Goal: Information Seeking & Learning: Learn about a topic

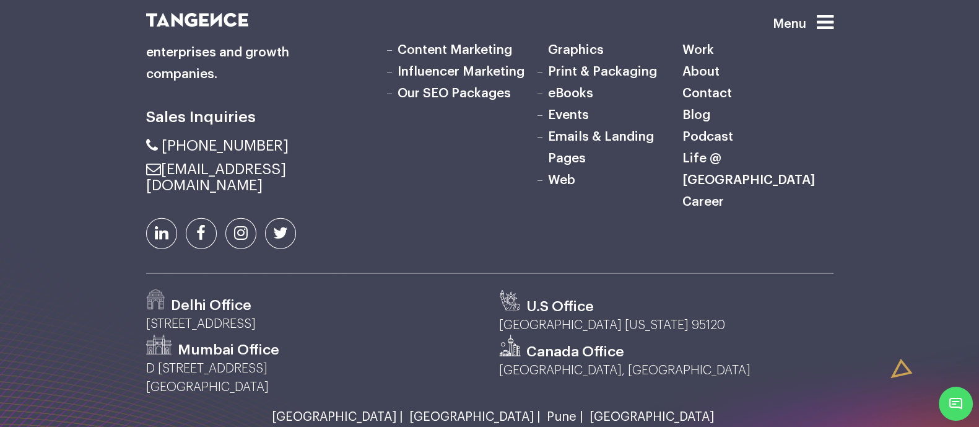
scroll to position [4144, 0]
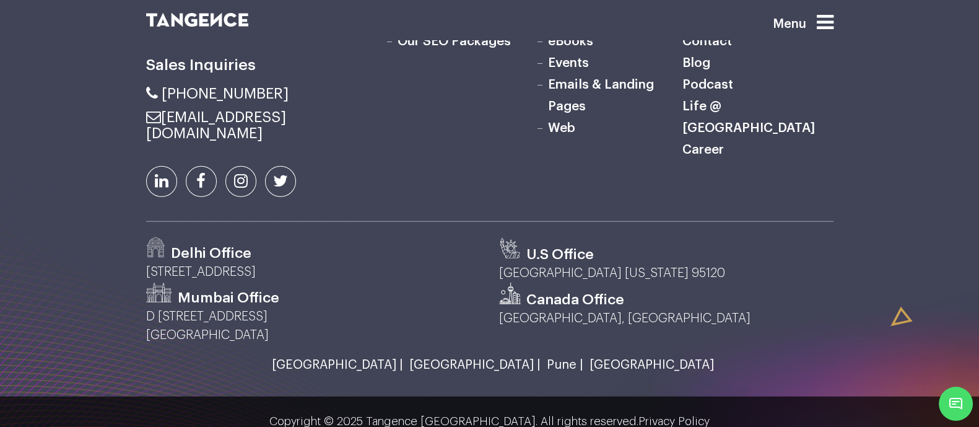
click at [454, 358] on link "[GEOGRAPHIC_DATA] |" at bounding box center [471, 365] width 137 height 14
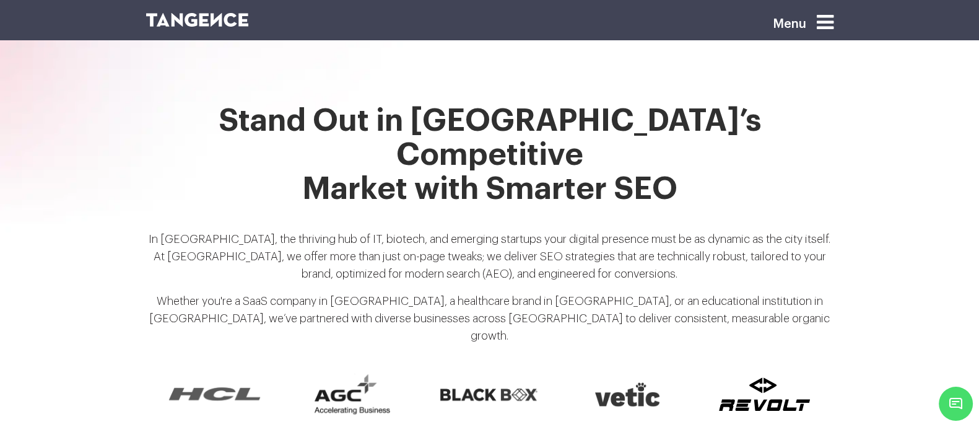
scroll to position [942, 0]
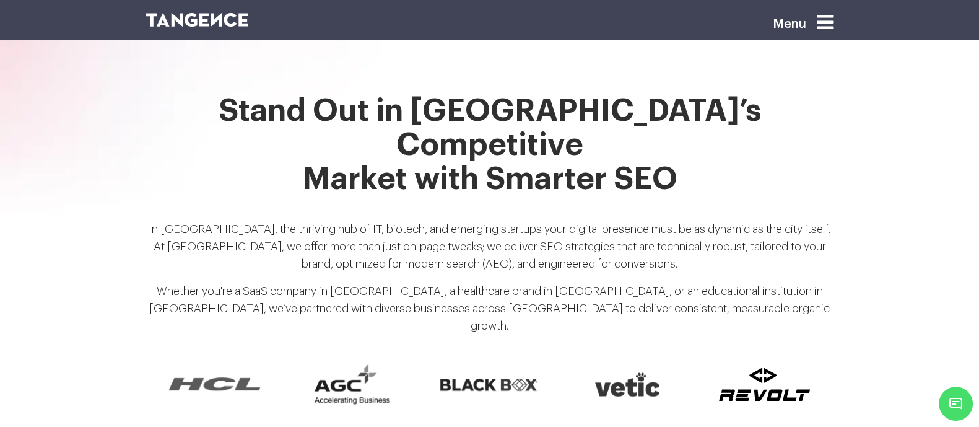
click at [576, 220] on p "In Hyderabad, the thriving hub of IT, biotech, and emerging startups your digit…" at bounding box center [489, 251] width 687 height 62
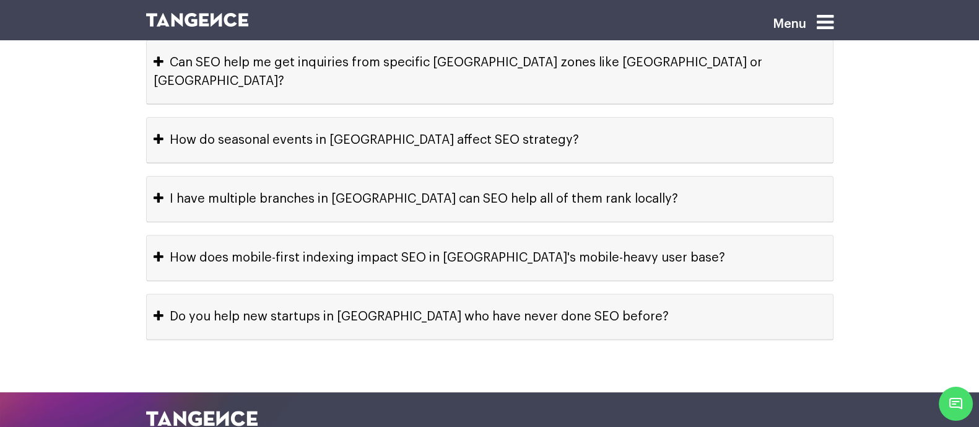
scroll to position [6676, 0]
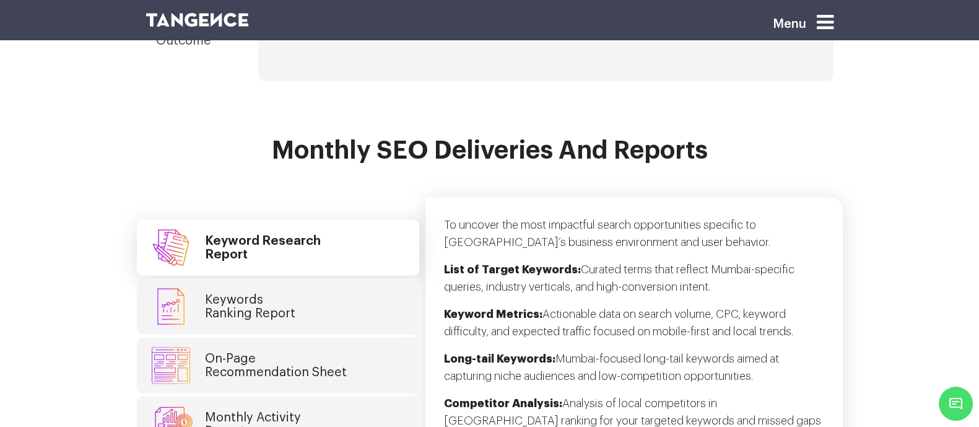
scroll to position [3195, 0]
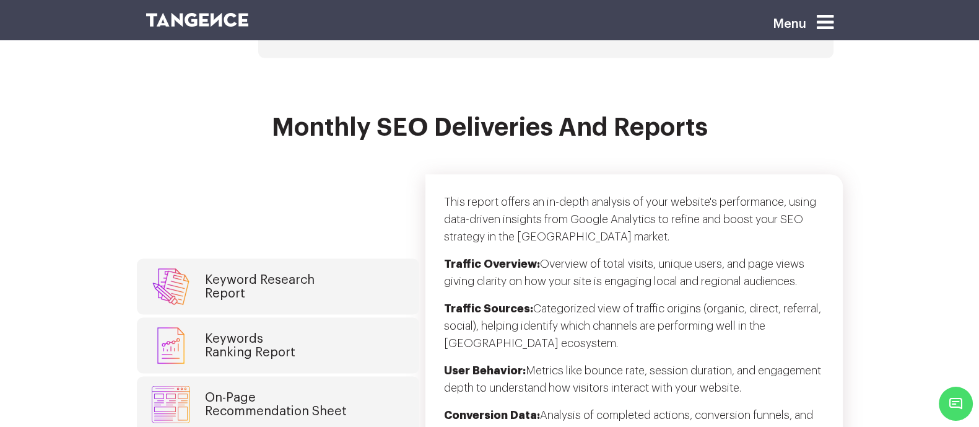
scroll to position [3218, 0]
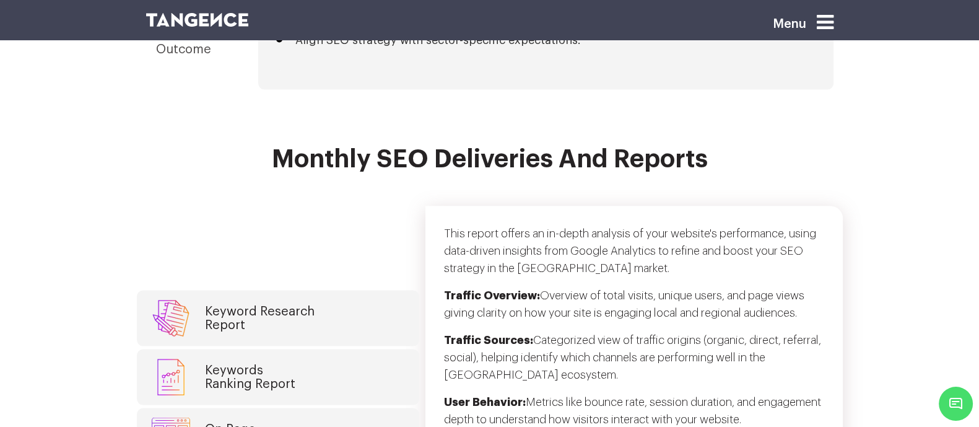
scroll to position [3175, 0]
click at [548, 225] on p "This report offers an in-depth analysis of your website's performance, using da…" at bounding box center [634, 256] width 380 height 62
click at [594, 225] on p "This report offers an in-depth analysis of your website's performance, using da…" at bounding box center [634, 256] width 380 height 62
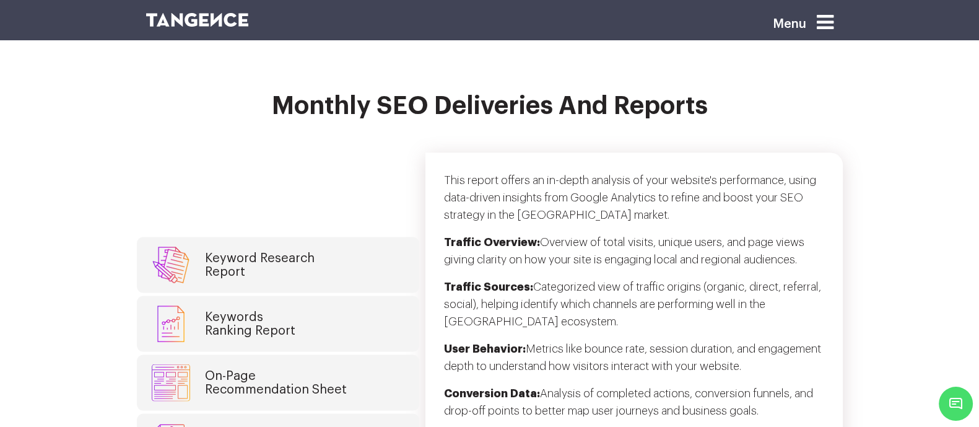
scroll to position [3220, 0]
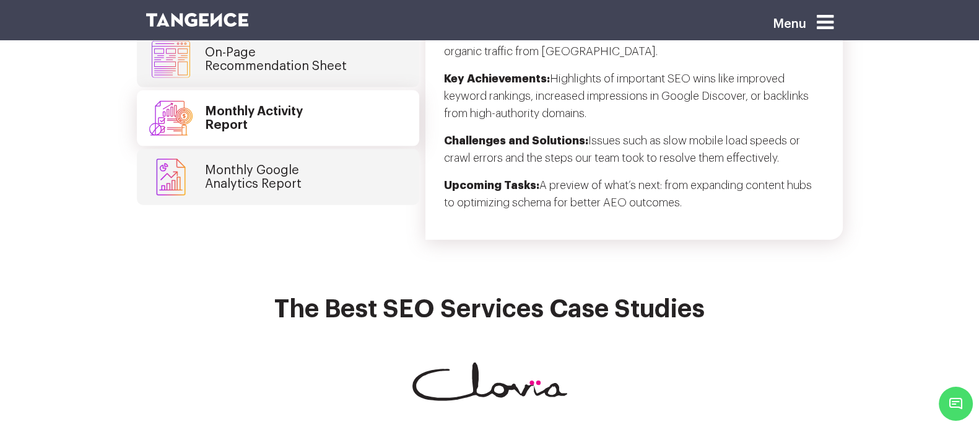
scroll to position [3500, 0]
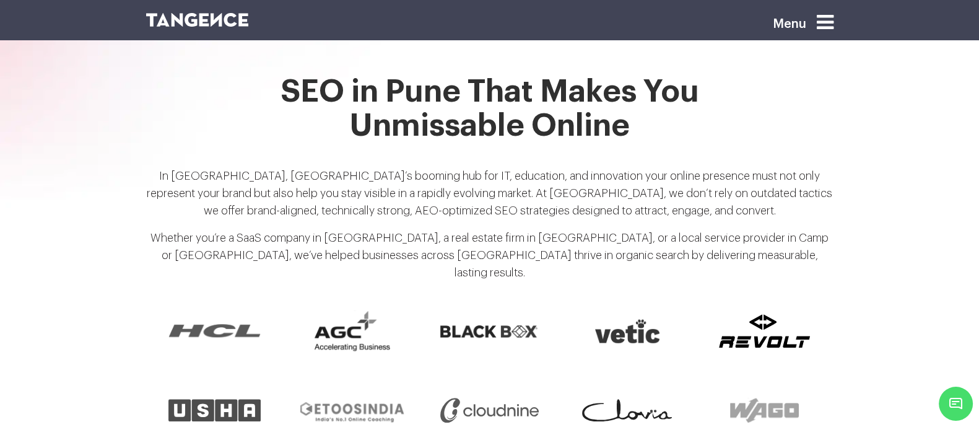
scroll to position [962, 0]
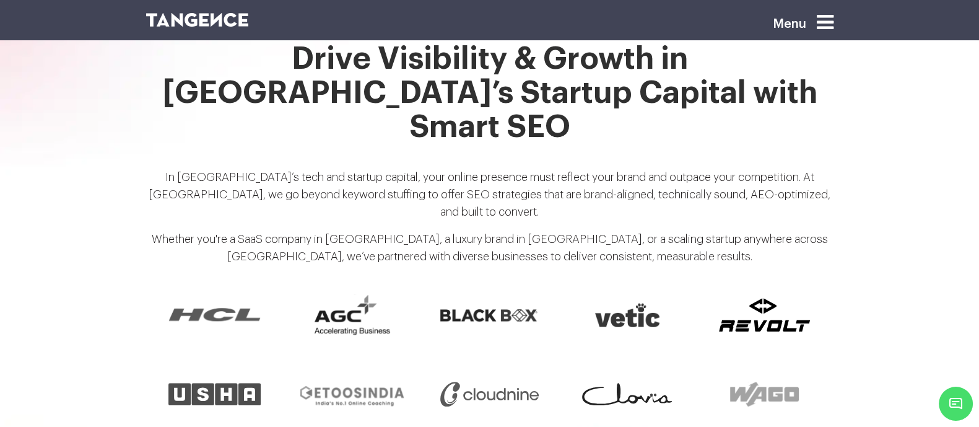
scroll to position [986, 0]
